Goal: Task Accomplishment & Management: Use online tool/utility

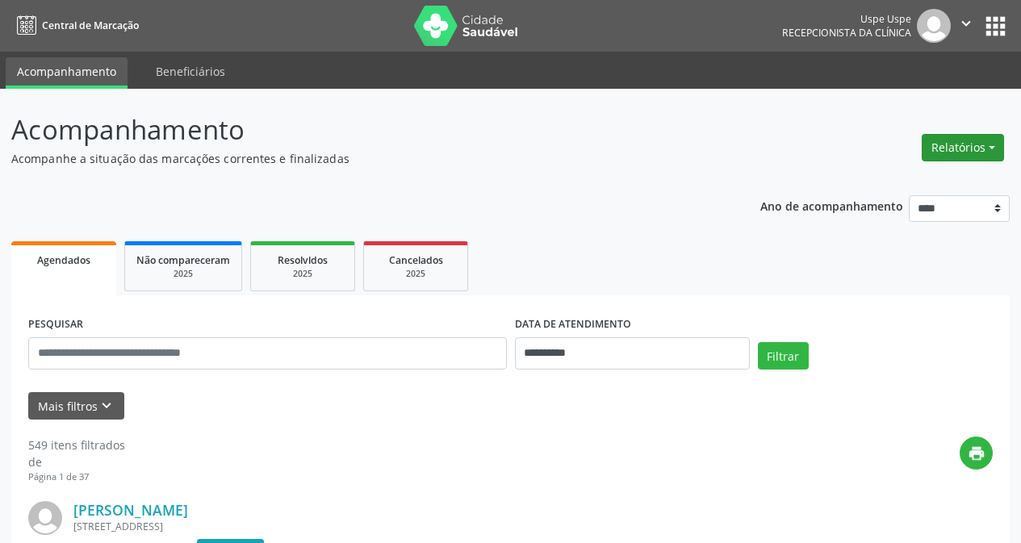
click at [951, 149] on button "Relatórios" at bounding box center [963, 147] width 82 height 27
click at [878, 183] on link "Agendamentos" at bounding box center [917, 182] width 174 height 23
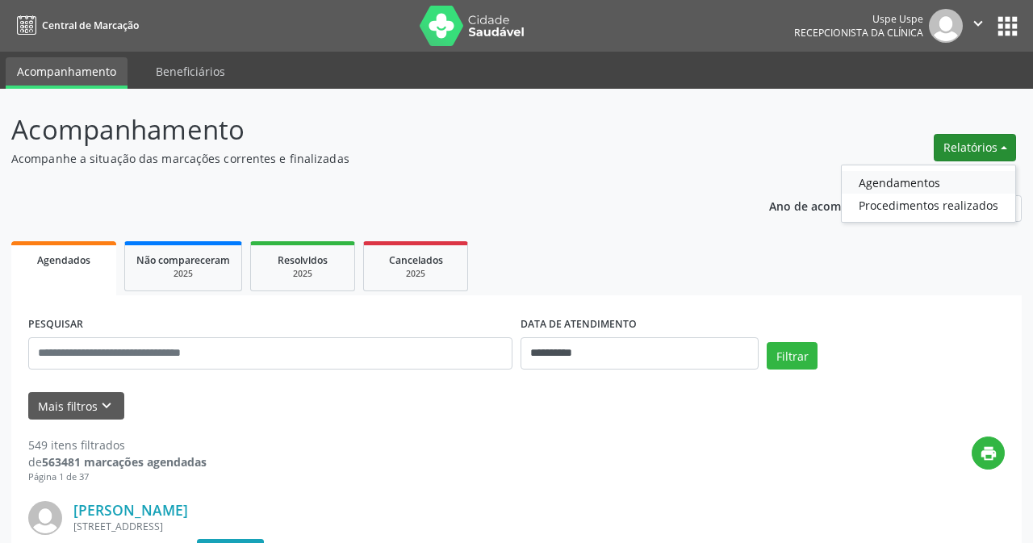
select select "*"
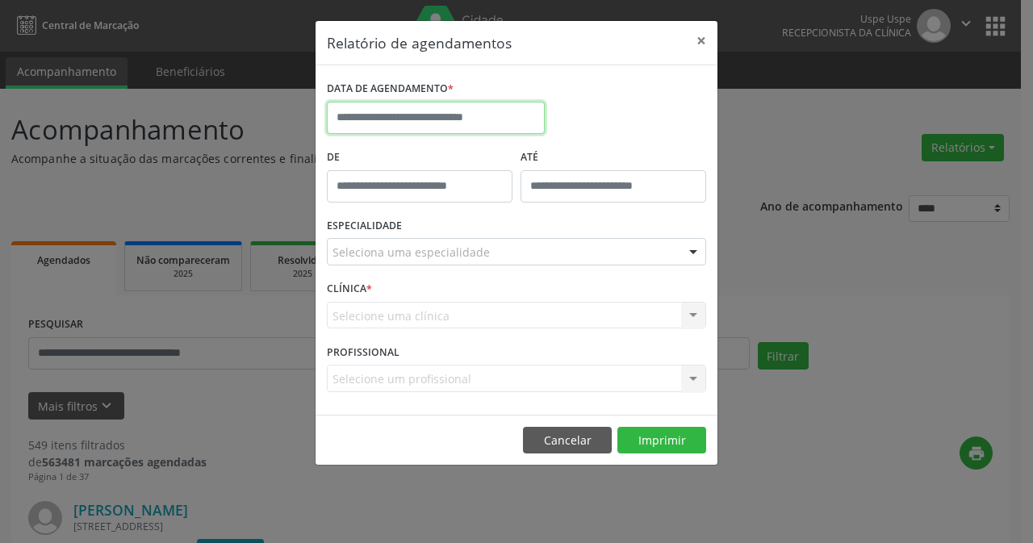
click at [431, 124] on input "text" at bounding box center [436, 118] width 218 height 32
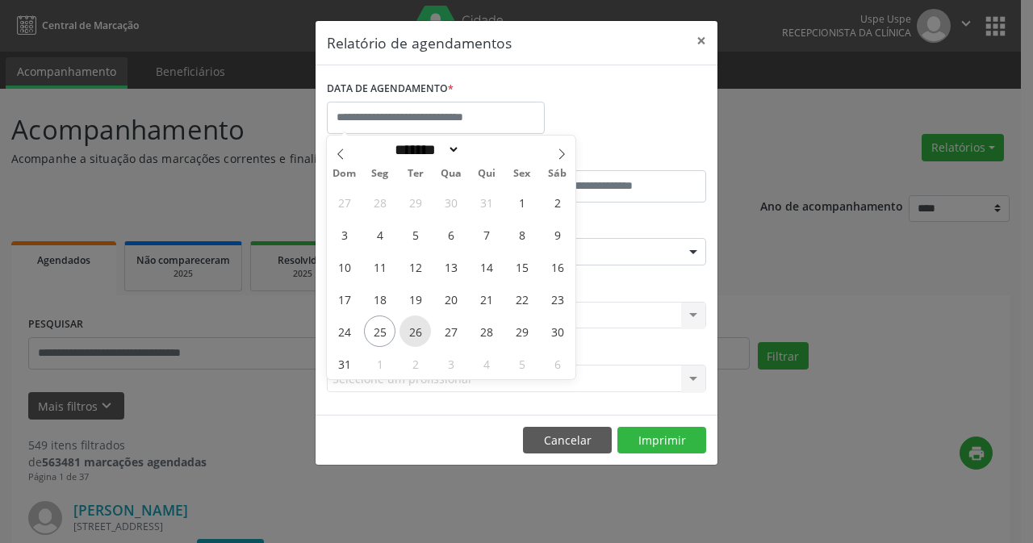
click at [418, 335] on span "26" at bounding box center [415, 331] width 31 height 31
type input "**********"
click at [418, 335] on span "26" at bounding box center [415, 331] width 31 height 31
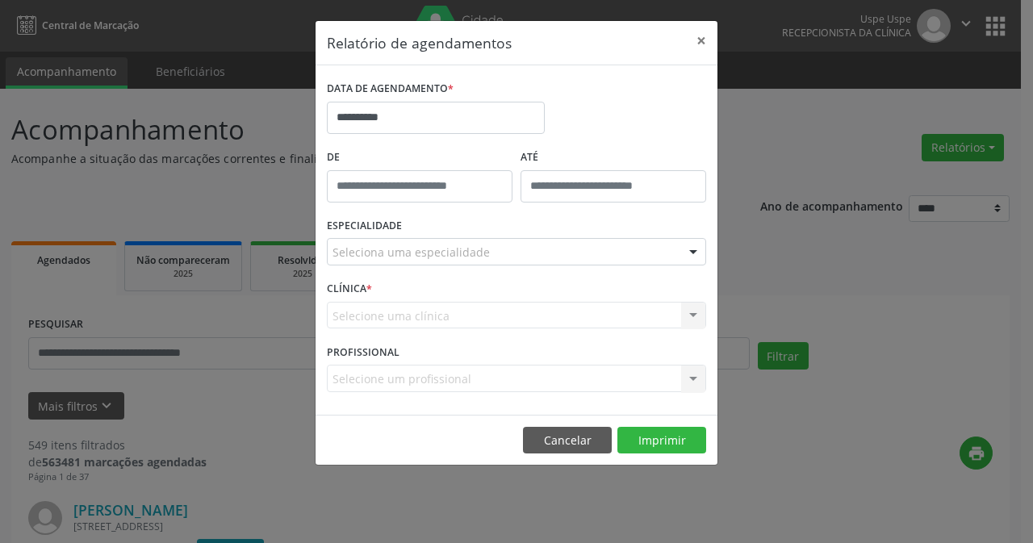
click at [498, 252] on div "Seleciona uma especialidade" at bounding box center [516, 251] width 379 height 27
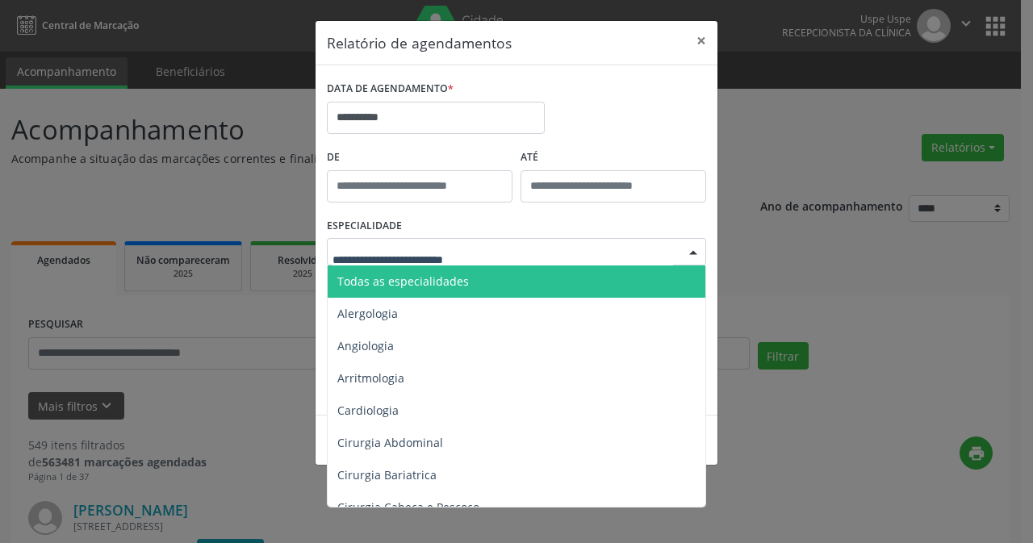
click at [491, 274] on span "Todas as especialidades" at bounding box center [518, 282] width 380 height 32
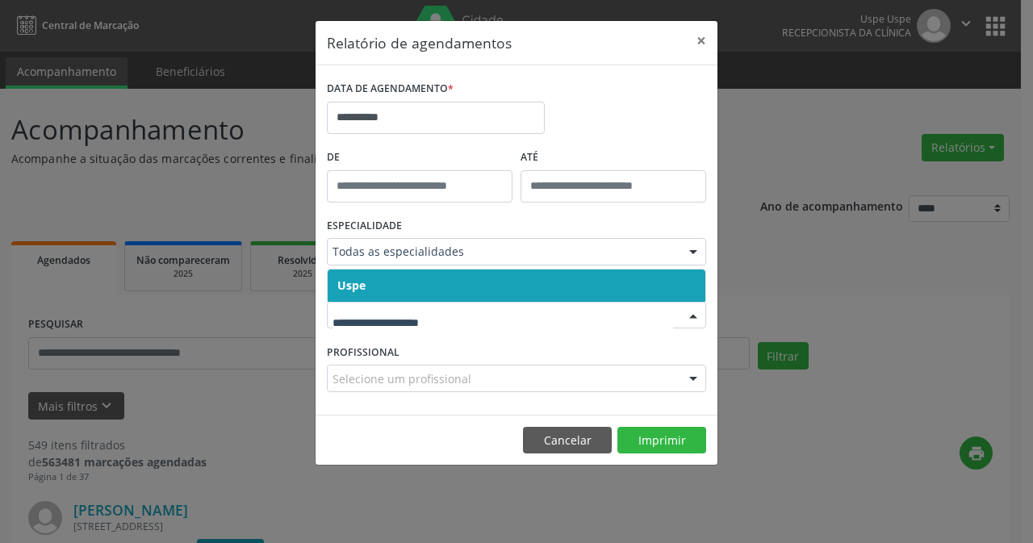
click at [463, 299] on span "Uspe" at bounding box center [517, 286] width 378 height 32
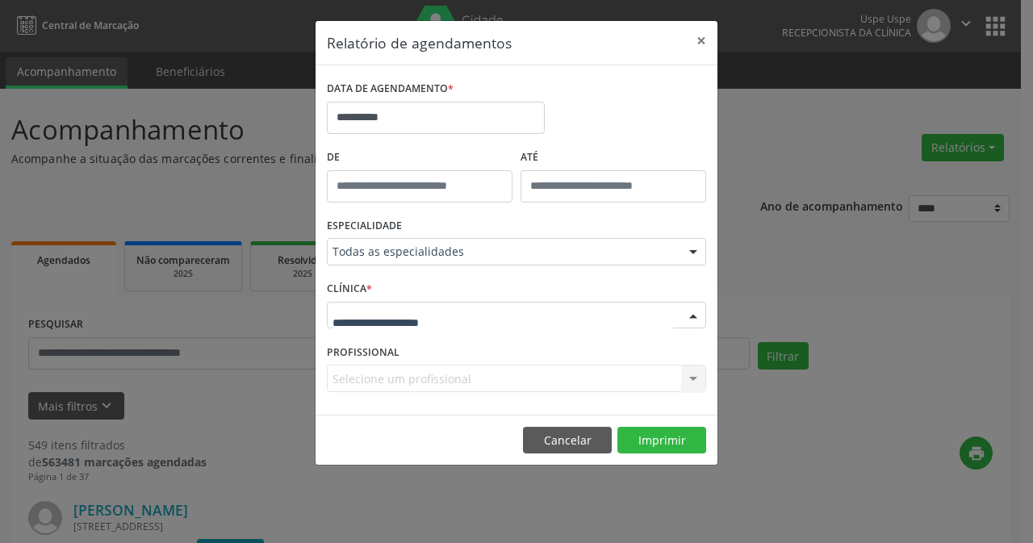
click at [463, 308] on div at bounding box center [516, 315] width 379 height 27
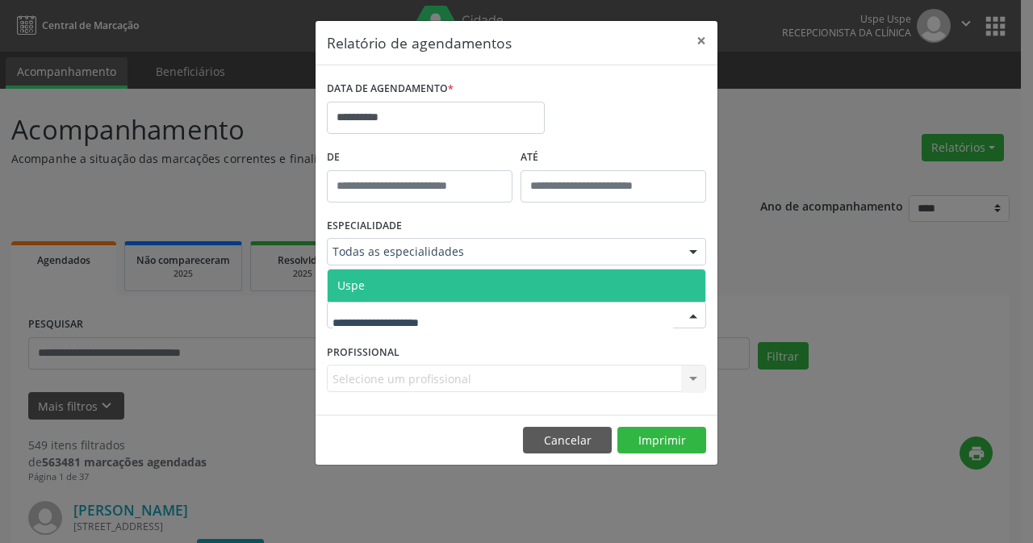
click at [462, 269] on div "Uspe Nenhum resultado encontrado para: " " Não há nenhuma opção para ser exibid…" at bounding box center [516, 285] width 379 height 33
click at [462, 284] on span "Uspe" at bounding box center [517, 286] width 378 height 32
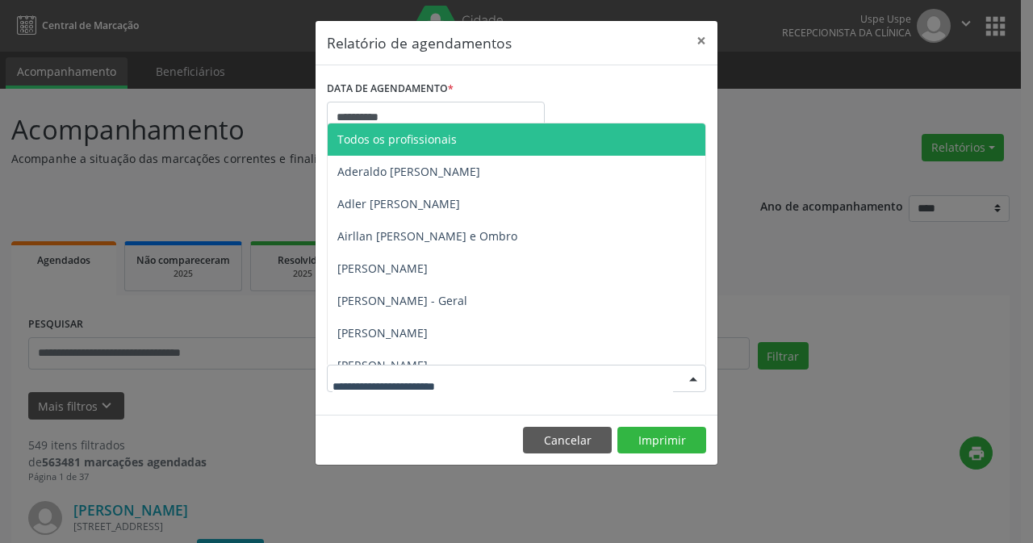
click at [427, 138] on span "Todos os profissionais" at bounding box center [396, 139] width 119 height 15
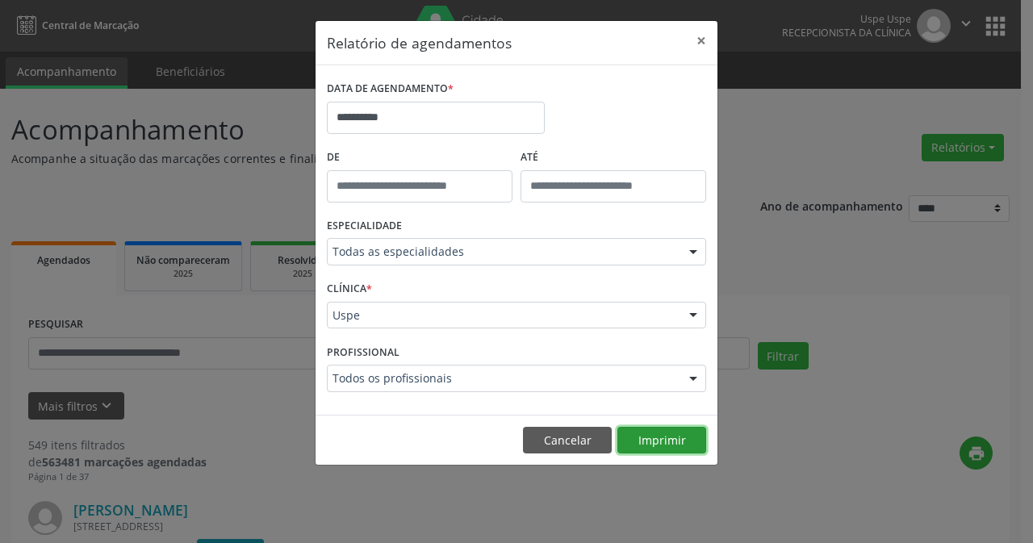
click at [673, 430] on button "Imprimir" at bounding box center [662, 440] width 89 height 27
